Goal: Task Accomplishment & Management: Use online tool/utility

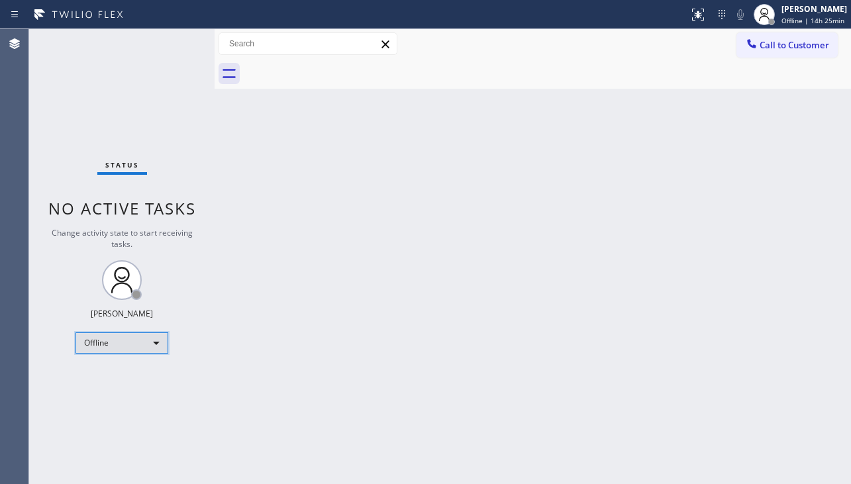
click at [136, 340] on div "Offline" at bounding box center [122, 343] width 93 height 21
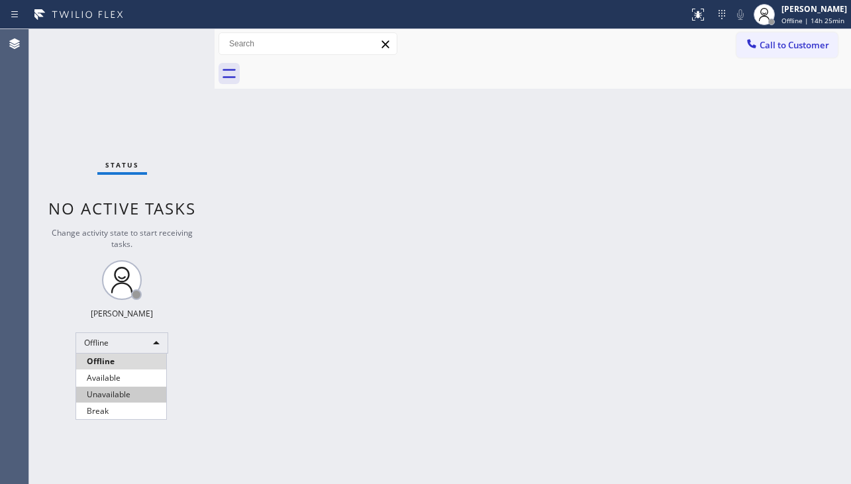
click at [111, 392] on li "Unavailable" at bounding box center [121, 395] width 90 height 16
